Goal: Check status: Check status

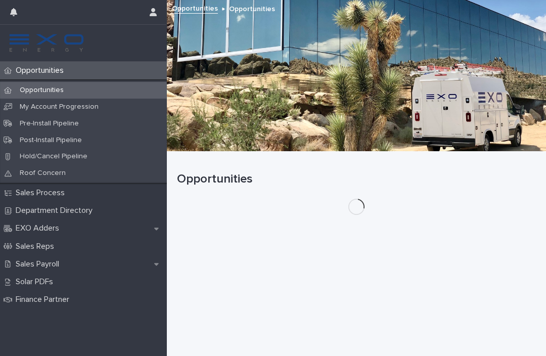
click at [523, 197] on div "Opportunities" at bounding box center [356, 175] width 359 height 47
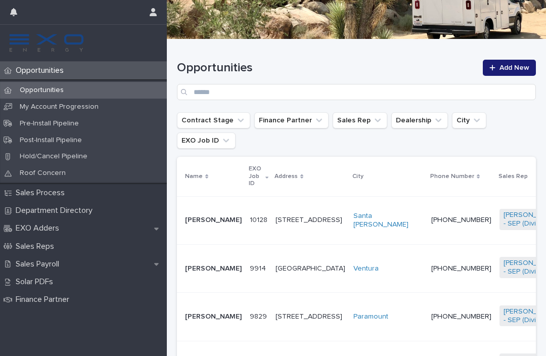
scroll to position [119, 0]
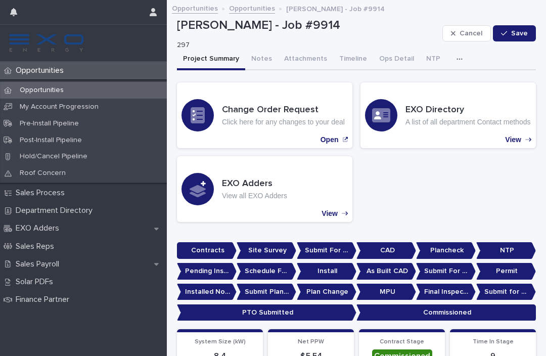
click at [252, 57] on button "Notes" at bounding box center [261, 59] width 33 height 21
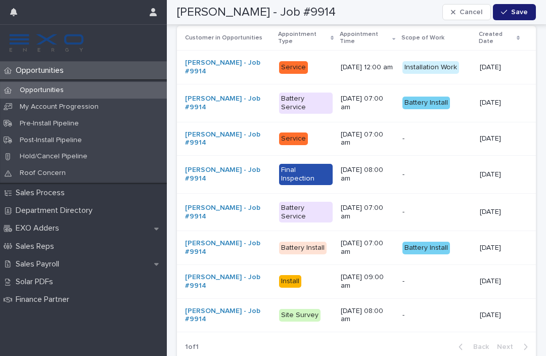
scroll to position [4975, 0]
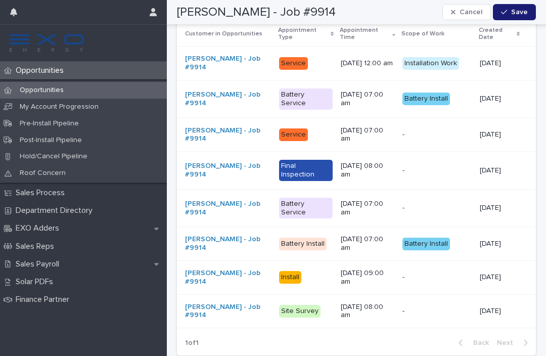
click at [104, 261] on div "Sales Payroll" at bounding box center [83, 264] width 167 height 18
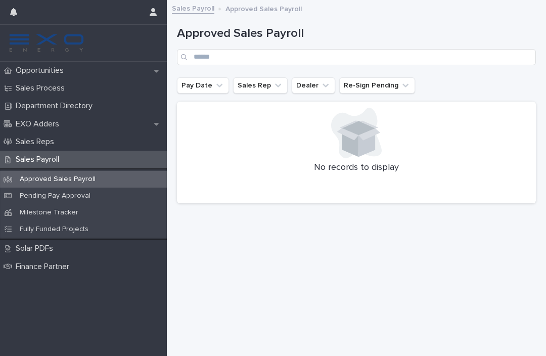
click at [127, 195] on div "Pending Pay Approval" at bounding box center [83, 196] width 167 height 17
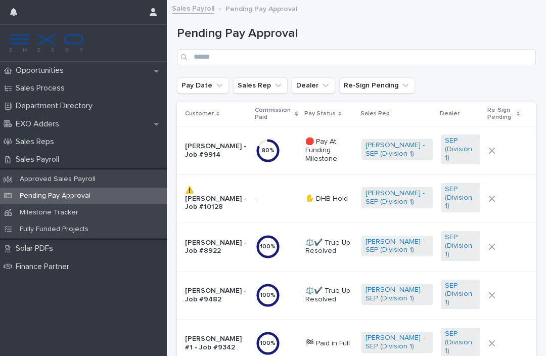
click at [333, 149] on p "🛑 Pay At Funding Milestone" at bounding box center [329, 150] width 48 height 25
